Goal: Information Seeking & Learning: Learn about a topic

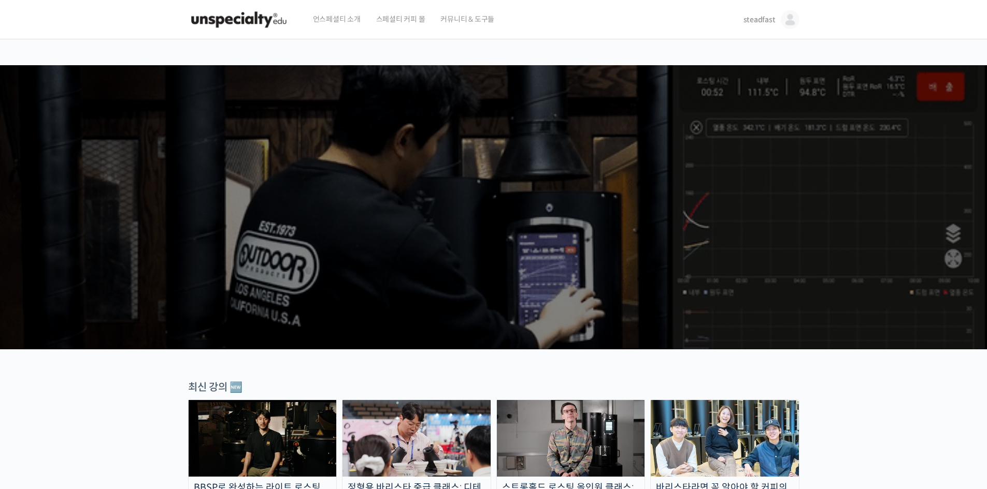
click at [790, 23] on img at bounding box center [790, 19] width 19 height 19
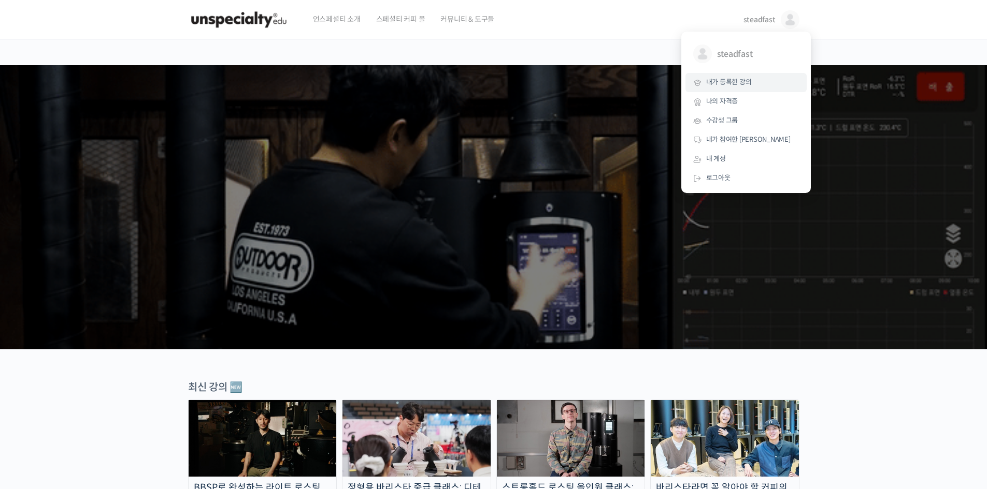
click at [738, 83] on span "내가 등록한 강의" at bounding box center [729, 82] width 46 height 9
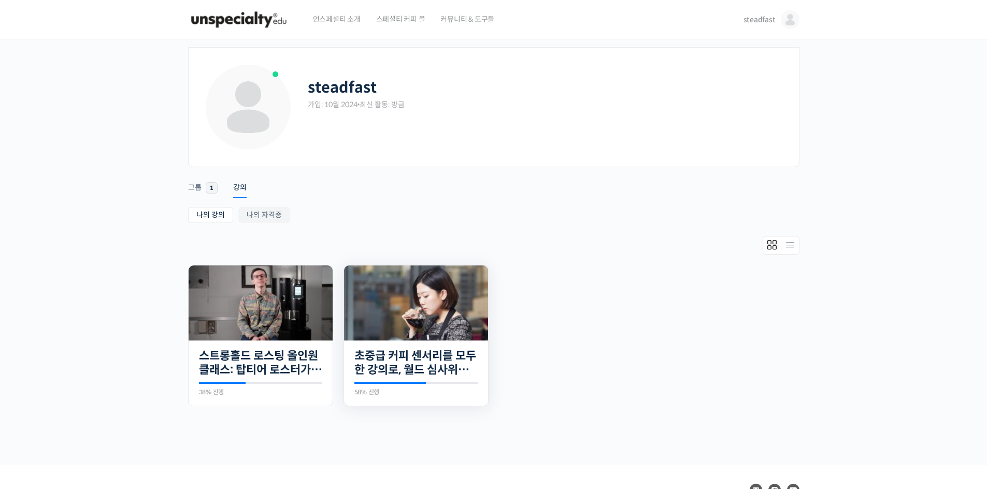
click at [440, 308] on img at bounding box center [416, 303] width 144 height 75
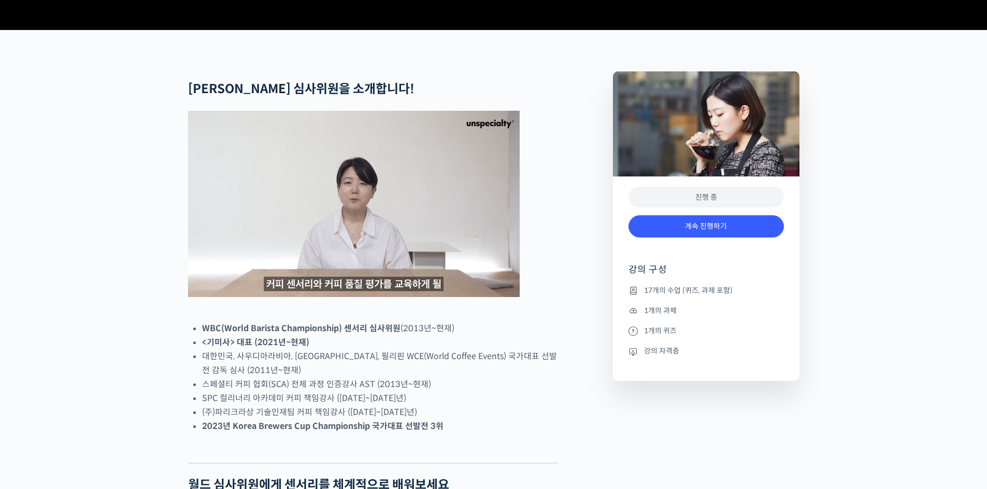
scroll to position [518, 0]
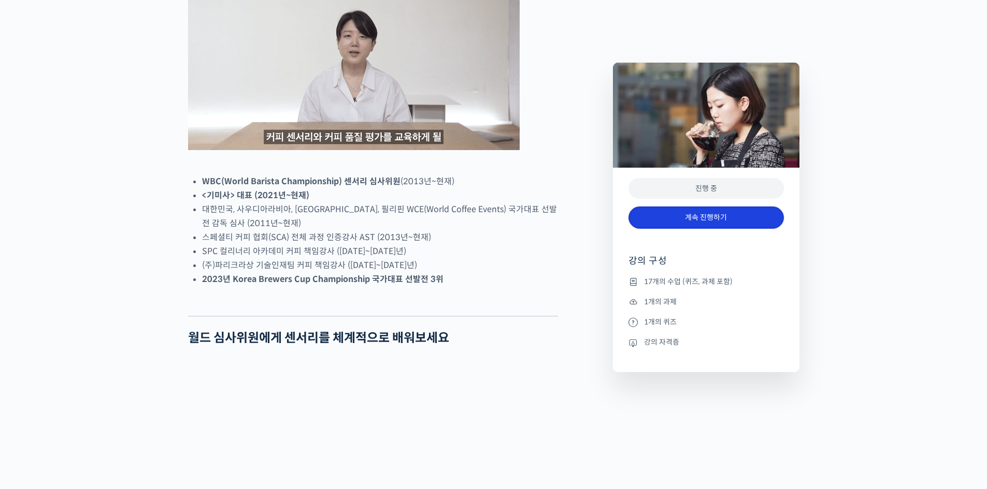
click at [723, 221] on link "계속 진행하기" at bounding box center [705, 218] width 155 height 22
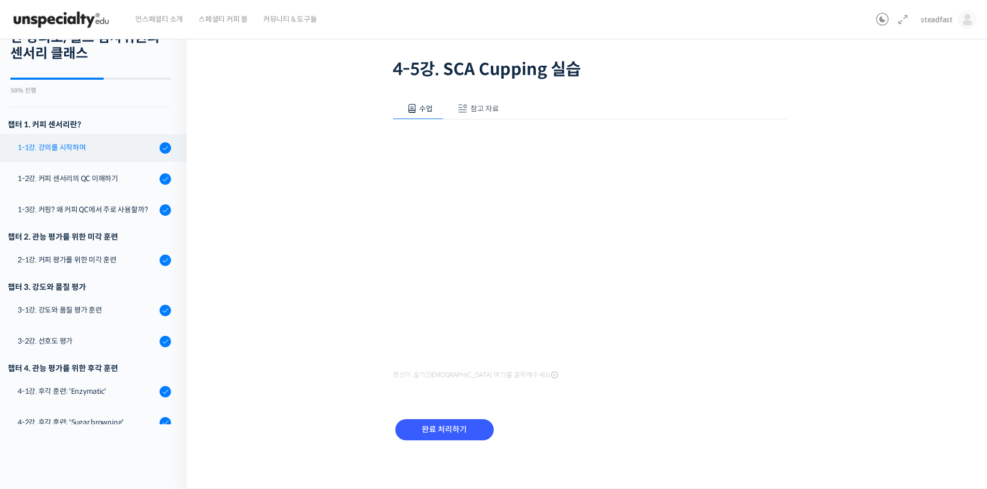
click at [86, 149] on div "1-1강. 강의를 시작하며" at bounding box center [87, 147] width 139 height 11
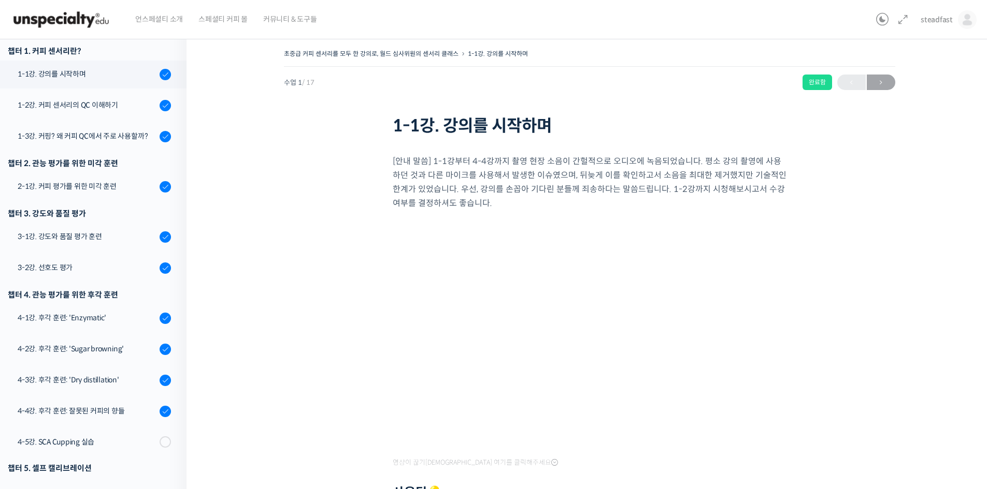
scroll to position [132, 0]
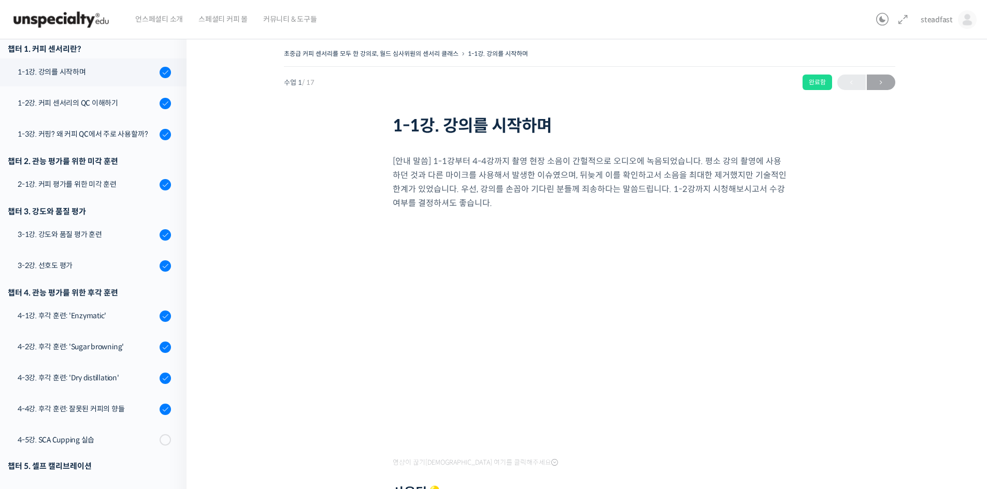
click at [818, 416] on div "초중급 커피 센서리를 모두 한 강의로, 월드 심사위원의 센서리 클래스 1-1강. 강의를 시작하며 완료함 수업 1 / 17 완료함 다음 → 1-…" at bounding box center [589, 359] width 702 height 625
click at [90, 99] on div "1-2강. 커피 센서리의 QC 이해하기" at bounding box center [87, 102] width 139 height 11
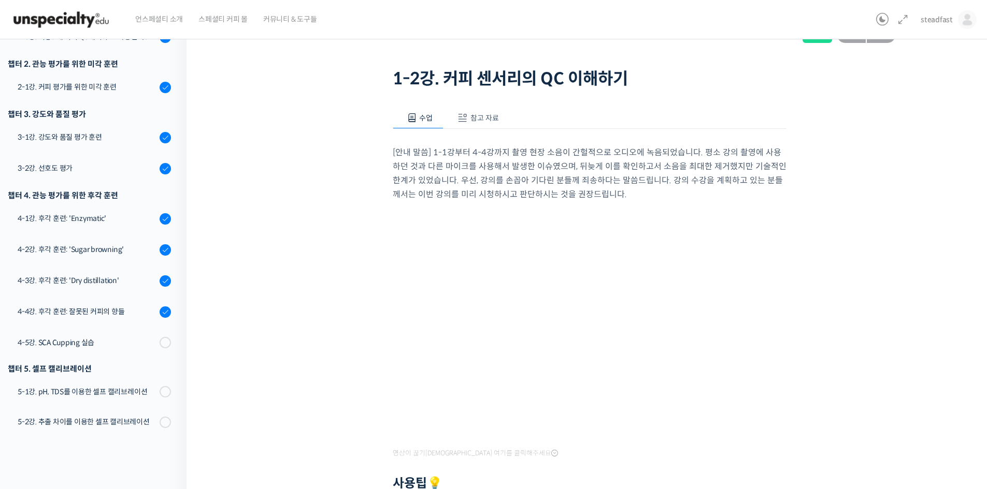
scroll to position [104, 0]
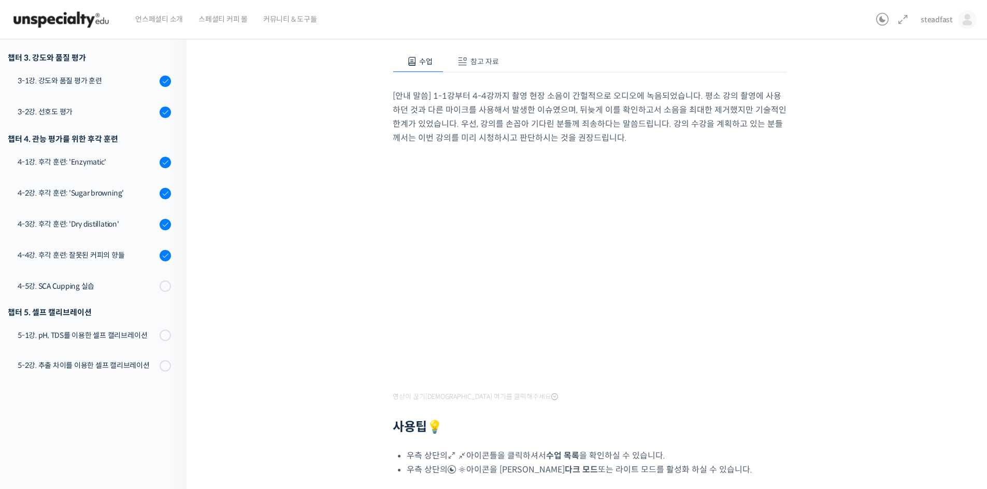
click at [868, 346] on div "초중급 커피 센서리를 모두 한 강의로, 월드 심사위원의 센서리 클래스 1-2강. 커피 센서리의 QC 이해하기 완료함 수업 2 / 17 완료함 …" at bounding box center [589, 277] width 702 height 668
click at [834, 371] on div "초중급 커피 센서리를 모두 한 강의로, 월드 심사위원의 센서리 클래스 1-2강. 커피 센서리의 QC 이해하기 완료함 수업 2 / 17 완료함 …" at bounding box center [589, 277] width 702 height 668
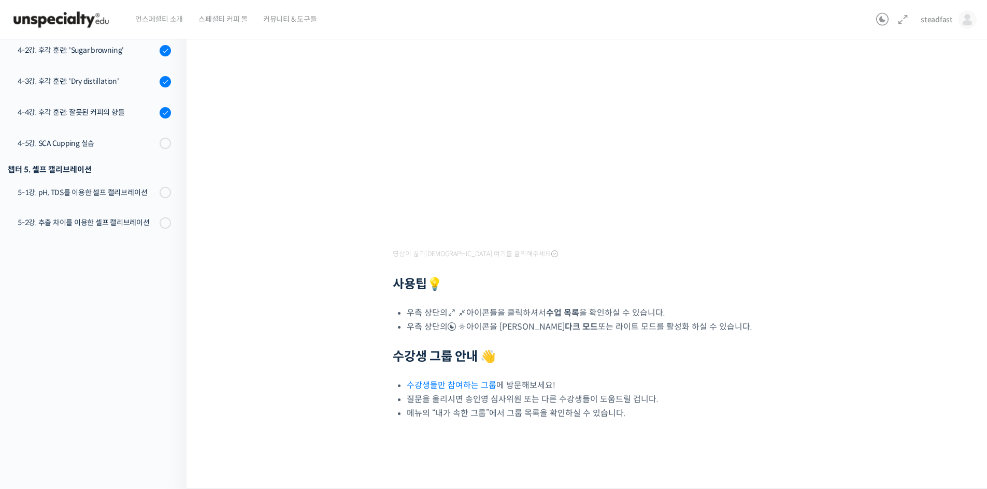
scroll to position [195, 0]
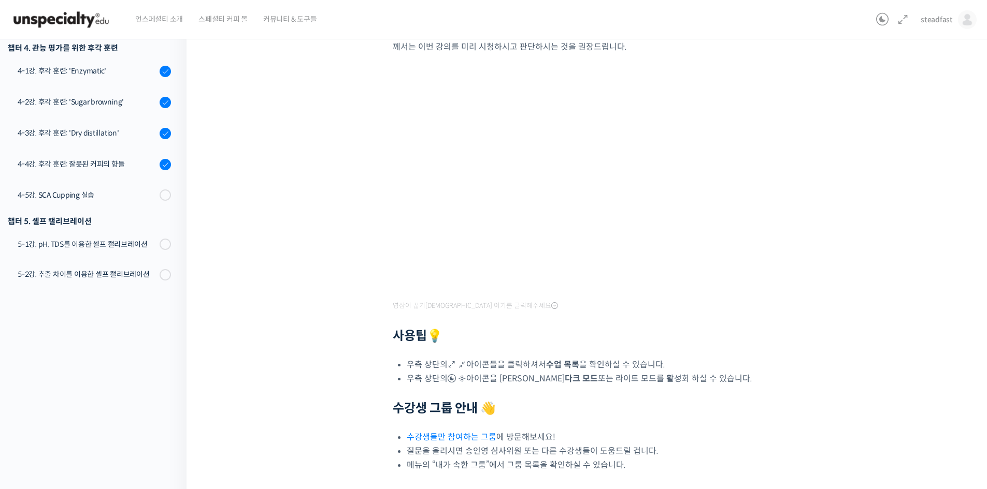
click at [803, 311] on div "초중급 커피 센서리를 모두 한 강의로, 월드 심사위원의 센서리 클래스 1-2강. 커피 센서리의 QC 이해하기 완료함 수업 2 / 17 완료함 …" at bounding box center [589, 186] width 702 height 668
drag, startPoint x: 871, startPoint y: 360, endPoint x: 870, endPoint y: 373, distance: 13.6
click at [870, 373] on div "초중급 커피 센서리를 모두 한 강의로, 월드 심사위원의 센서리 클래스 1-2강. 커피 센서리의 QC 이해하기 완료함 수업 2 / 17 완료함 …" at bounding box center [589, 186] width 702 height 668
click at [869, 377] on div "초중급 커피 센서리를 모두 한 강의로, 월드 심사위원의 센서리 클래스 1-2강. 커피 센서리의 QC 이해하기 완료함 수업 2 / 17 완료함 …" at bounding box center [589, 186] width 702 height 668
click at [746, 327] on div at bounding box center [590, 321] width 394 height 16
